Goal: Contribute content: Add original content to the website for others to see

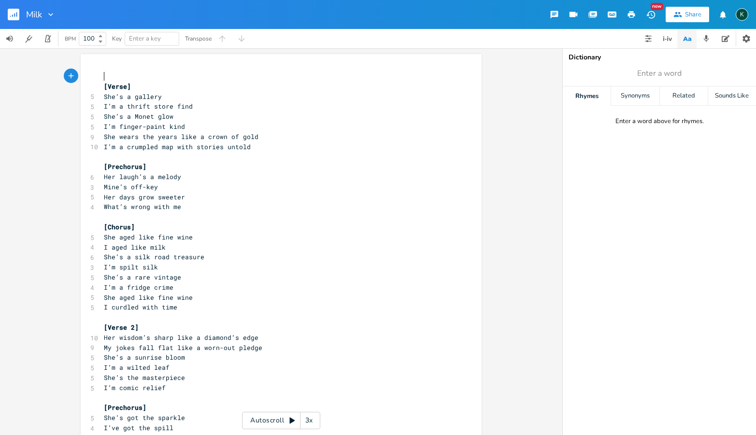
click at [180, 100] on pre "She’s a gallery" at bounding box center [276, 97] width 349 height 10
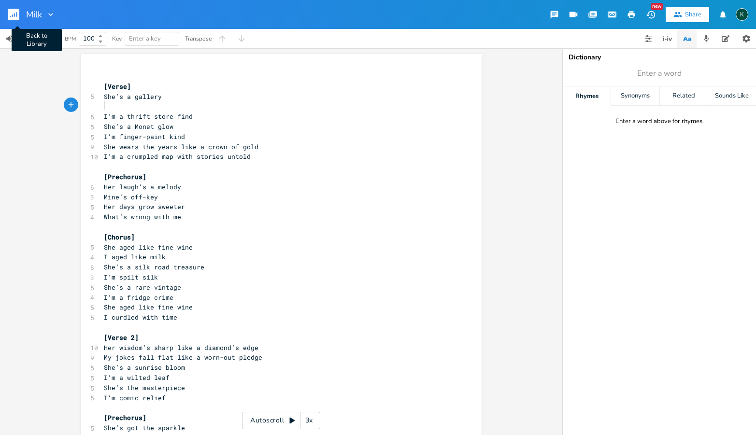
click at [13, 15] on rect "button" at bounding box center [14, 15] width 12 height 12
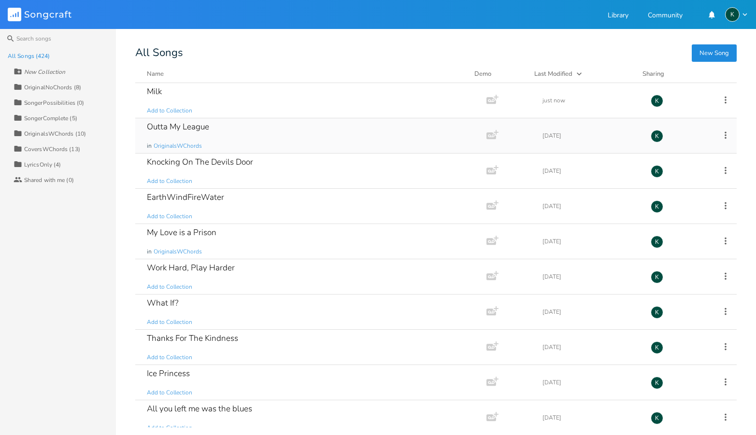
click at [181, 127] on div "Outta My League" at bounding box center [178, 127] width 62 height 8
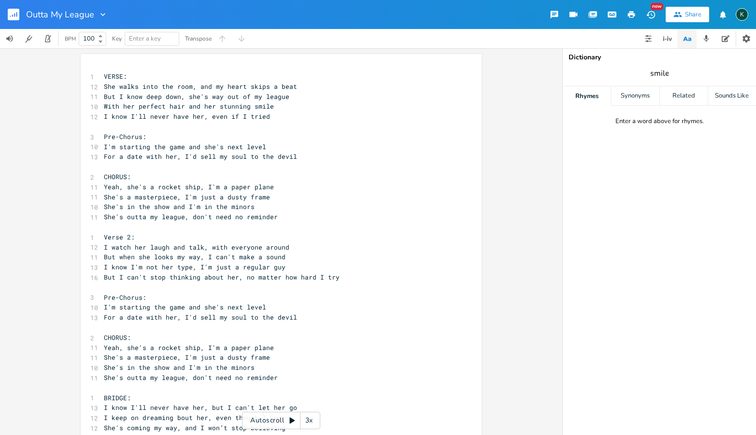
type input "smile"
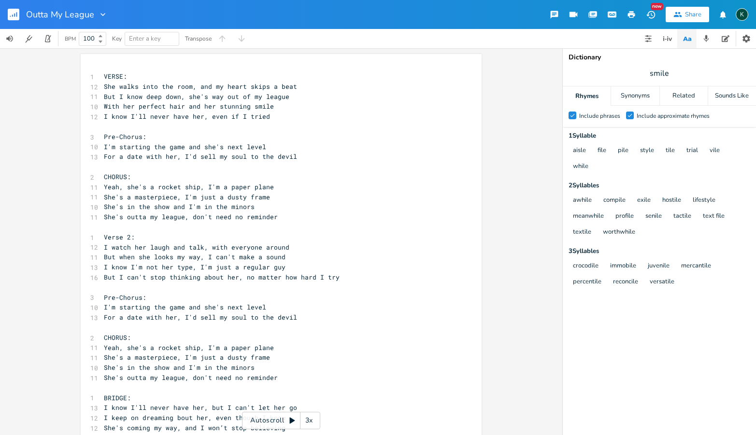
scroll to position [0, 0]
drag, startPoint x: 266, startPoint y: 116, endPoint x: 100, endPoint y: 114, distance: 165.6
click at [102, 114] on pre "I know I'll never have her, even if I tried" at bounding box center [276, 117] width 349 height 10
type textarea "Boots, d"
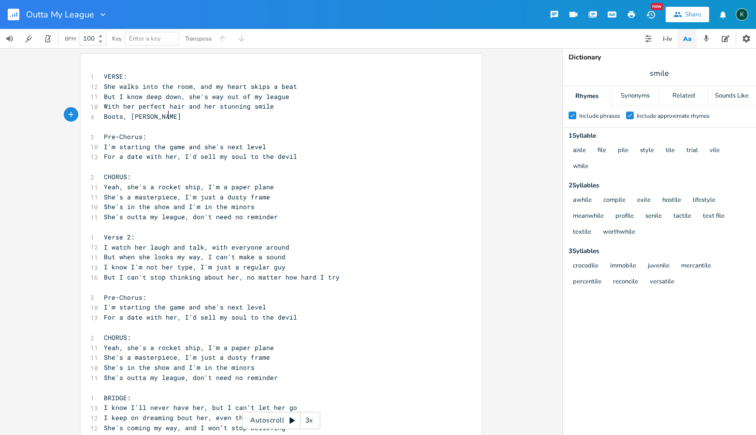
scroll to position [0, 29]
type textarea "[PERSON_NAME], oh tht"
type textarea "at cu"
type textarea "ountry style"
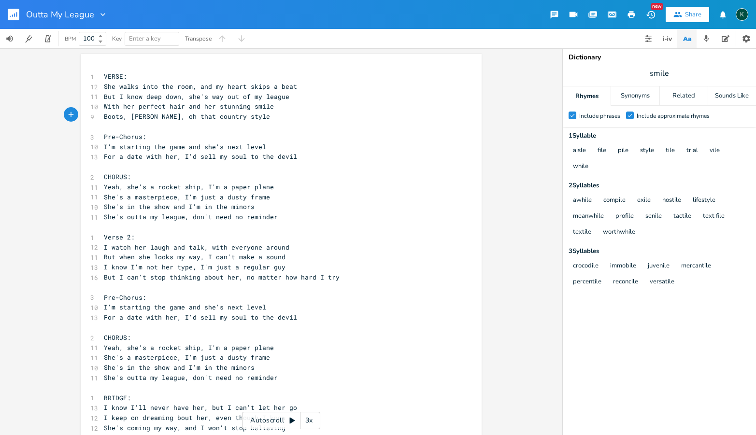
drag, startPoint x: 116, startPoint y: 144, endPoint x: 124, endPoint y: 152, distance: 10.6
click at [116, 144] on span "I'm starting the game and she's next level" at bounding box center [185, 146] width 162 height 9
type textarea "ju"
type textarea "ust"
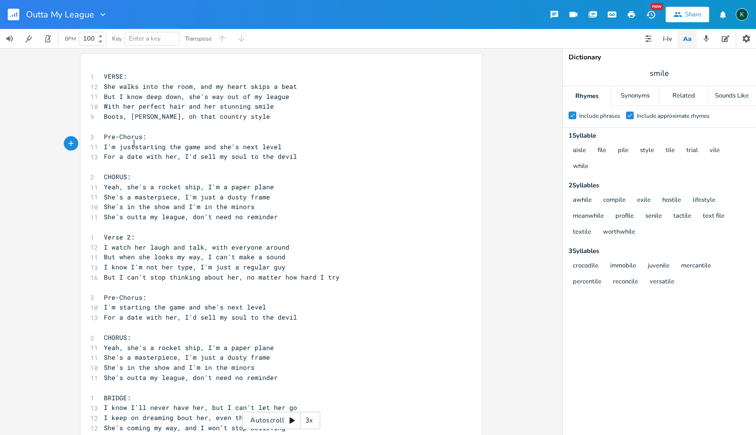
scroll to position [0, 9]
click at [236, 273] on span "But I can't stop thinking about her, no matter how hard I try" at bounding box center [222, 277] width 236 height 9
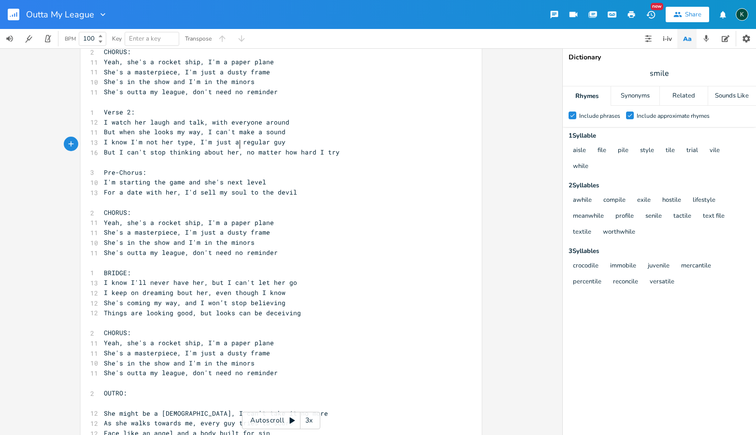
scroll to position [220, 0]
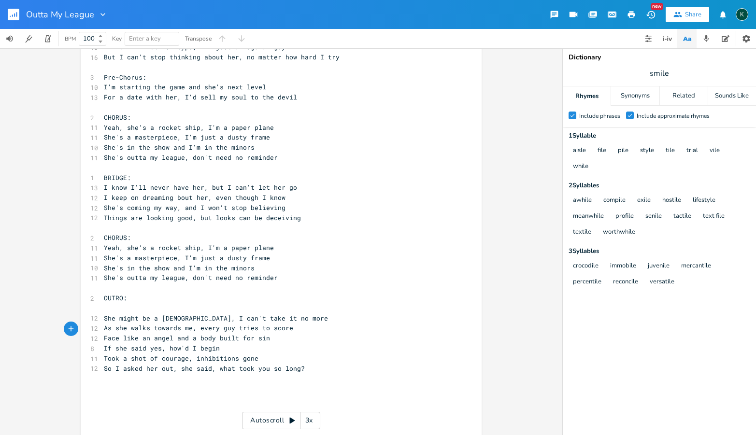
click at [217, 344] on span "If she said yes, how'd I begin" at bounding box center [162, 348] width 116 height 9
type textarea "..."
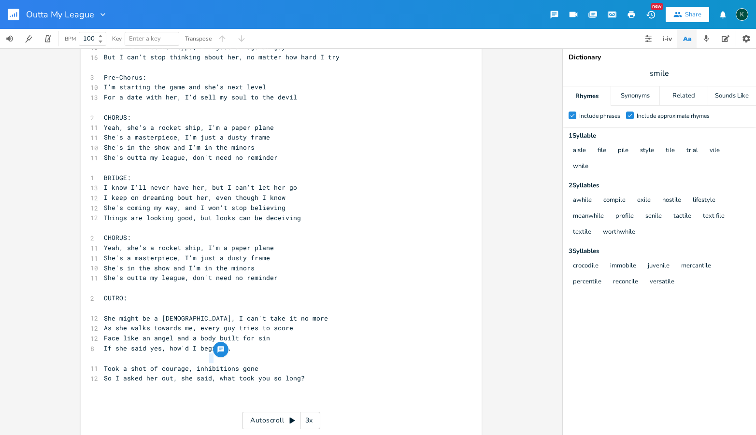
click at [212, 374] on span "So I asked her out, she said, what took you so long?" at bounding box center [204, 378] width 201 height 9
type textarea "... (U"
type textarea "girls voice spoken)"
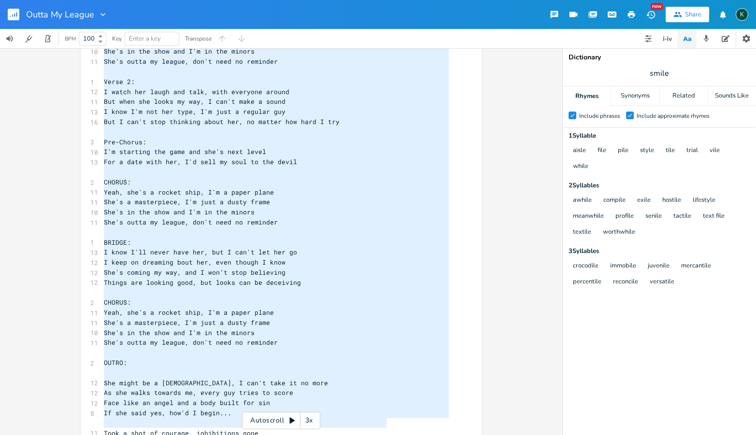
scroll to position [20, 0]
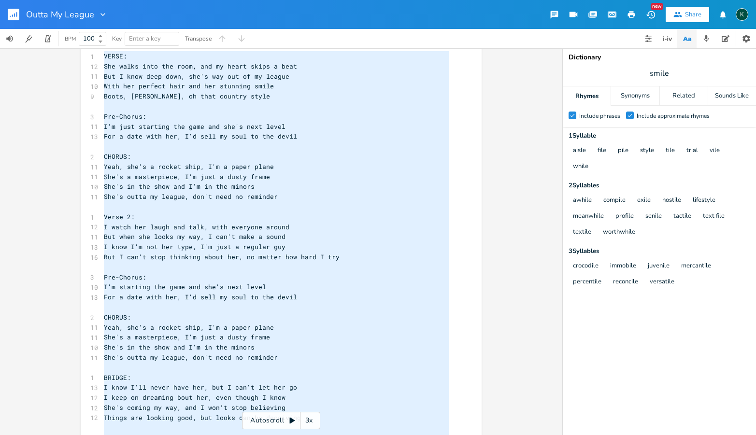
drag, startPoint x: 387, startPoint y: 359, endPoint x: 24, endPoint y: -5, distance: 514.2
click at [24, 0] on html "Outta My League New Share K BPM 100 Key Enter a key Transpose x 1 VERSE: 12 She…" at bounding box center [378, 217] width 756 height 435
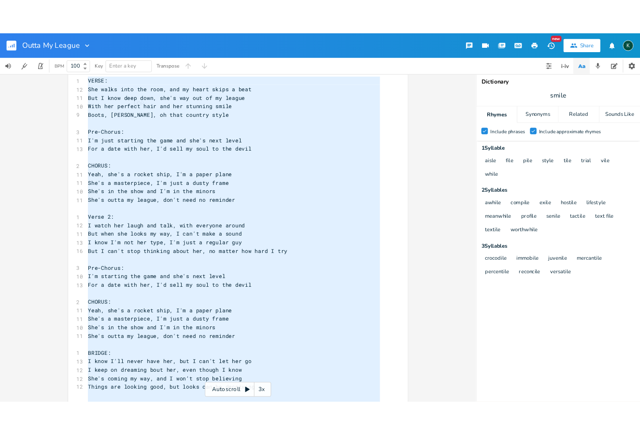
scroll to position [379, 0]
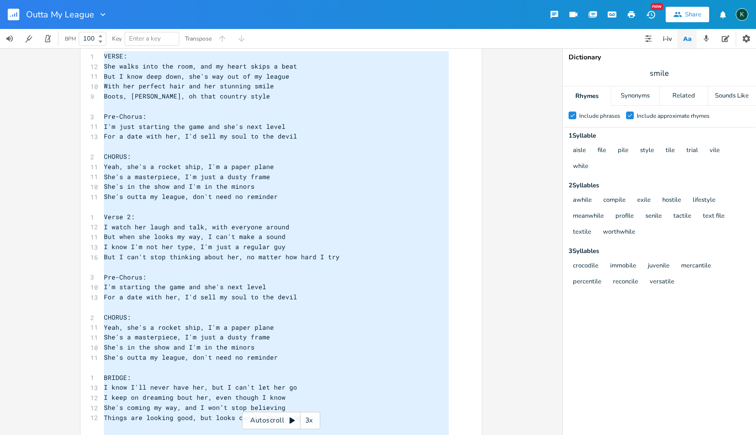
type textarea "VERSE: She walks into the room, and my heart skips a beat But I know deep down,…"
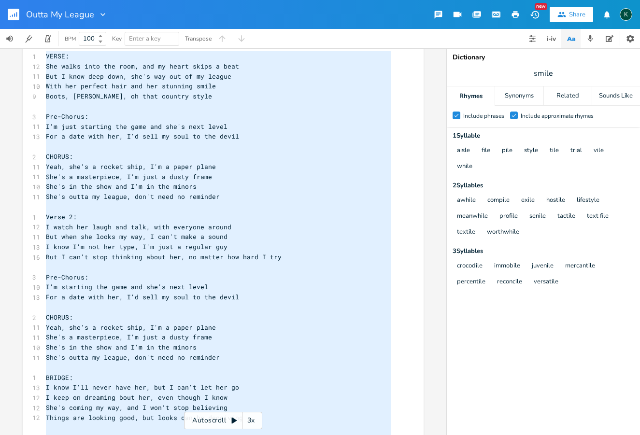
click at [14, 14] on icon "button" at bounding box center [14, 15] width 1 height 3
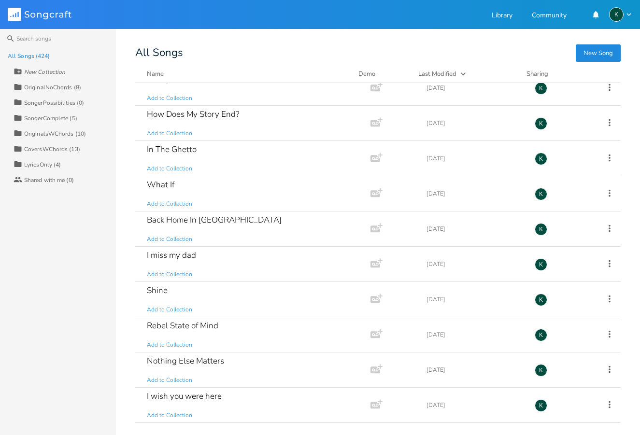
scroll to position [224, 0]
click at [163, 255] on div "Here's To Our Dads" at bounding box center [182, 255] width 71 height 8
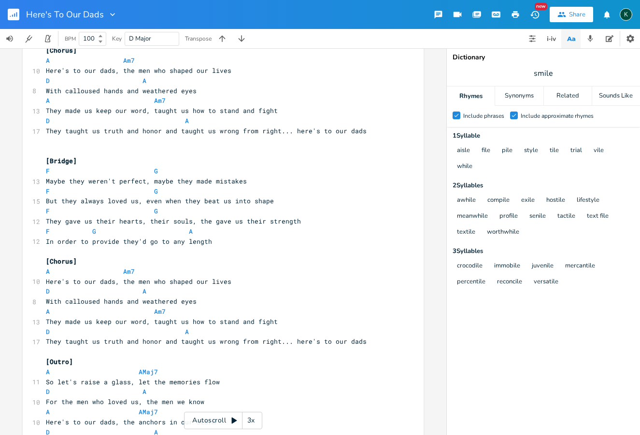
type textarea "[Verse 1] Sun sets low, the sky turns to gold Another day over, stories left un…"
drag, startPoint x: 42, startPoint y: 241, endPoint x: 135, endPoint y: 20, distance: 239.8
click at [135, 20] on div "Here's To Our Dads New Share K BPM 100 Key D Major Transpose A E A D G B E Prev…" at bounding box center [320, 217] width 640 height 435
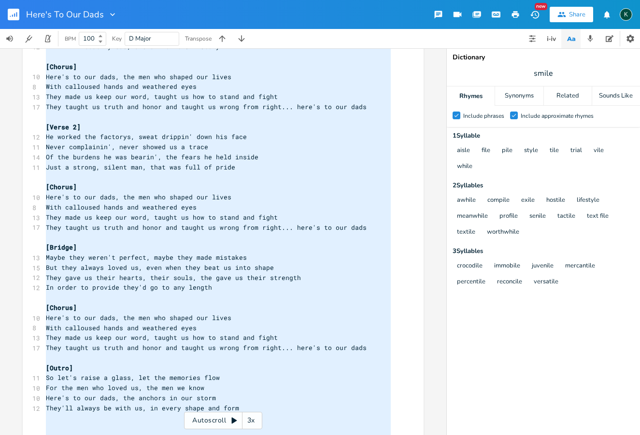
scroll to position [326, 0]
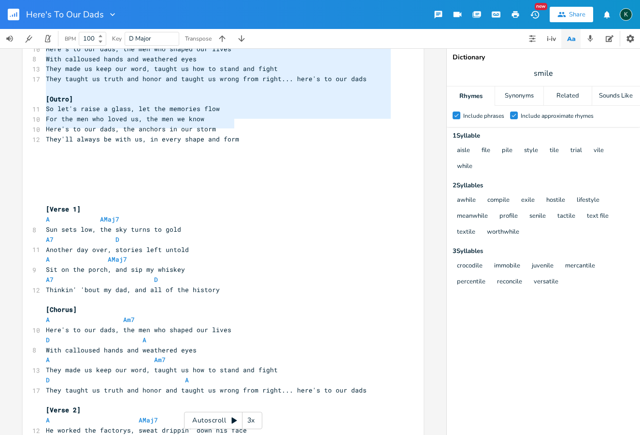
scroll to position [234, 0]
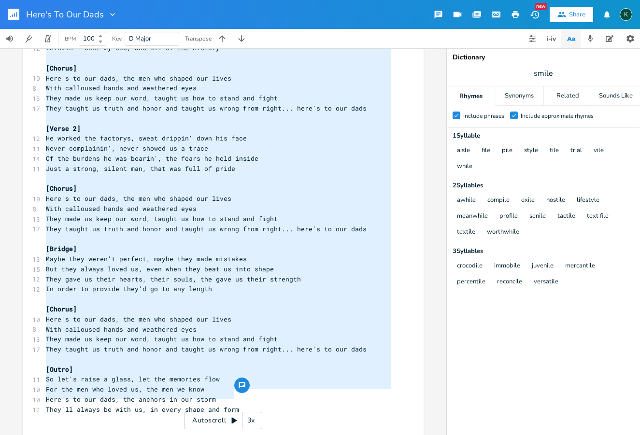
drag, startPoint x: 240, startPoint y: 125, endPoint x: -15, endPoint y: -24, distance: 295.8
click at [0, 0] on html "Here's To Our Dads New Share K BPM 100 Key D Major Transpose A E A D G B E Prev…" at bounding box center [320, 217] width 640 height 435
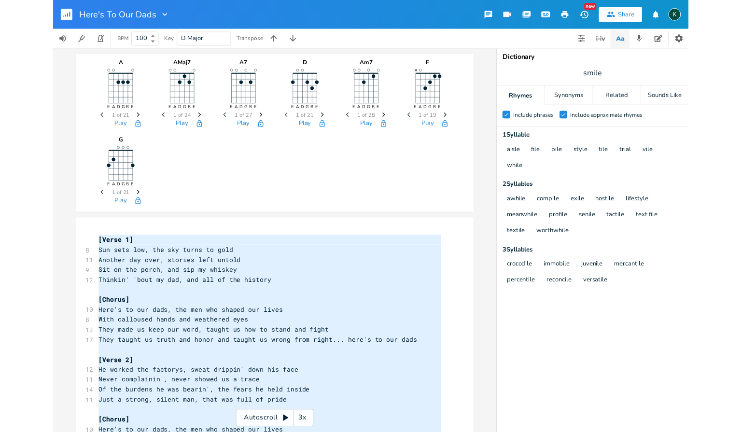
scroll to position [292, 0]
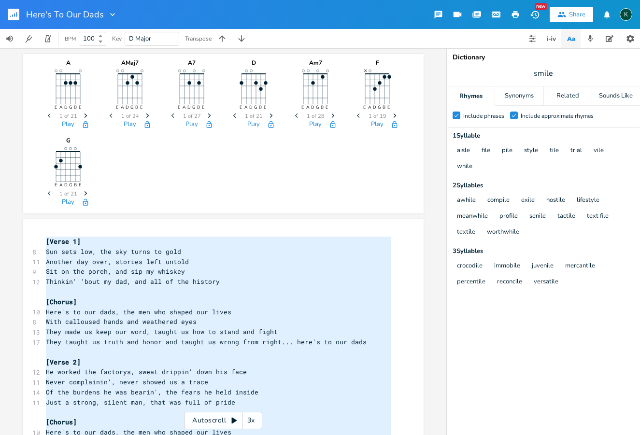
type textarea "[Verse 1] Sun sets low, the sky turns to gold Another day over, stories left un…"
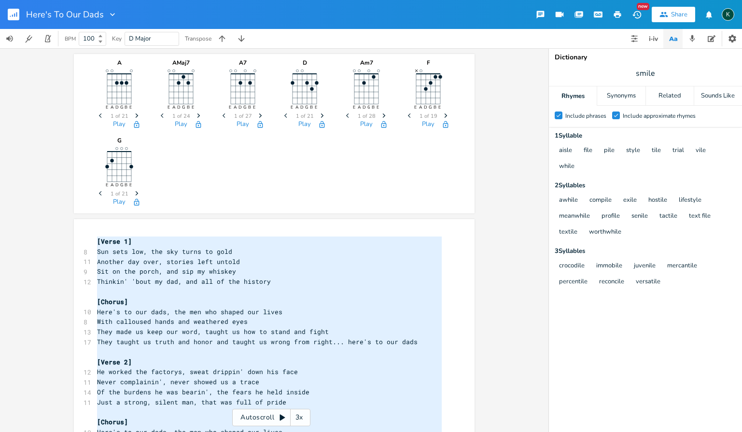
click at [15, 10] on rect "button" at bounding box center [14, 15] width 12 height 12
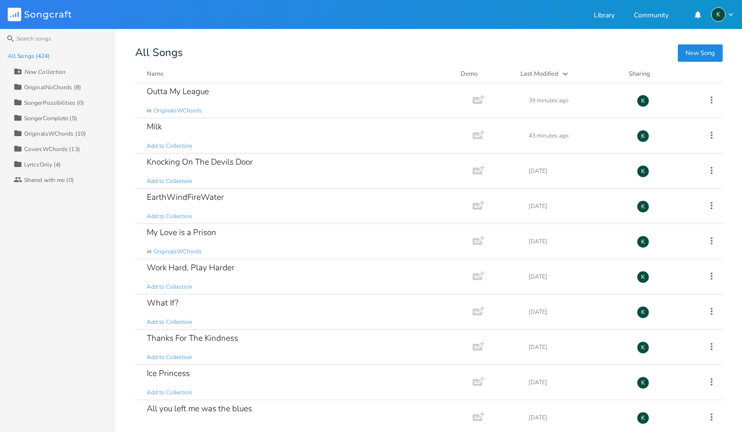
click at [692, 52] on button "New Song" at bounding box center [700, 52] width 45 height 17
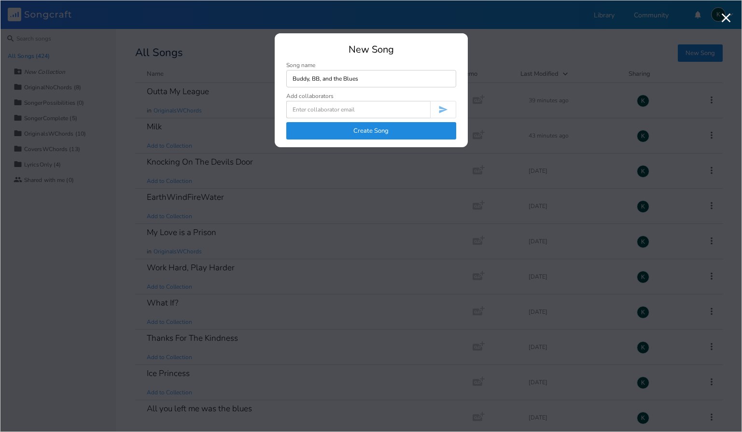
type input "Buddy, BB, and the Blues"
